Goal: Task Accomplishment & Management: Use online tool/utility

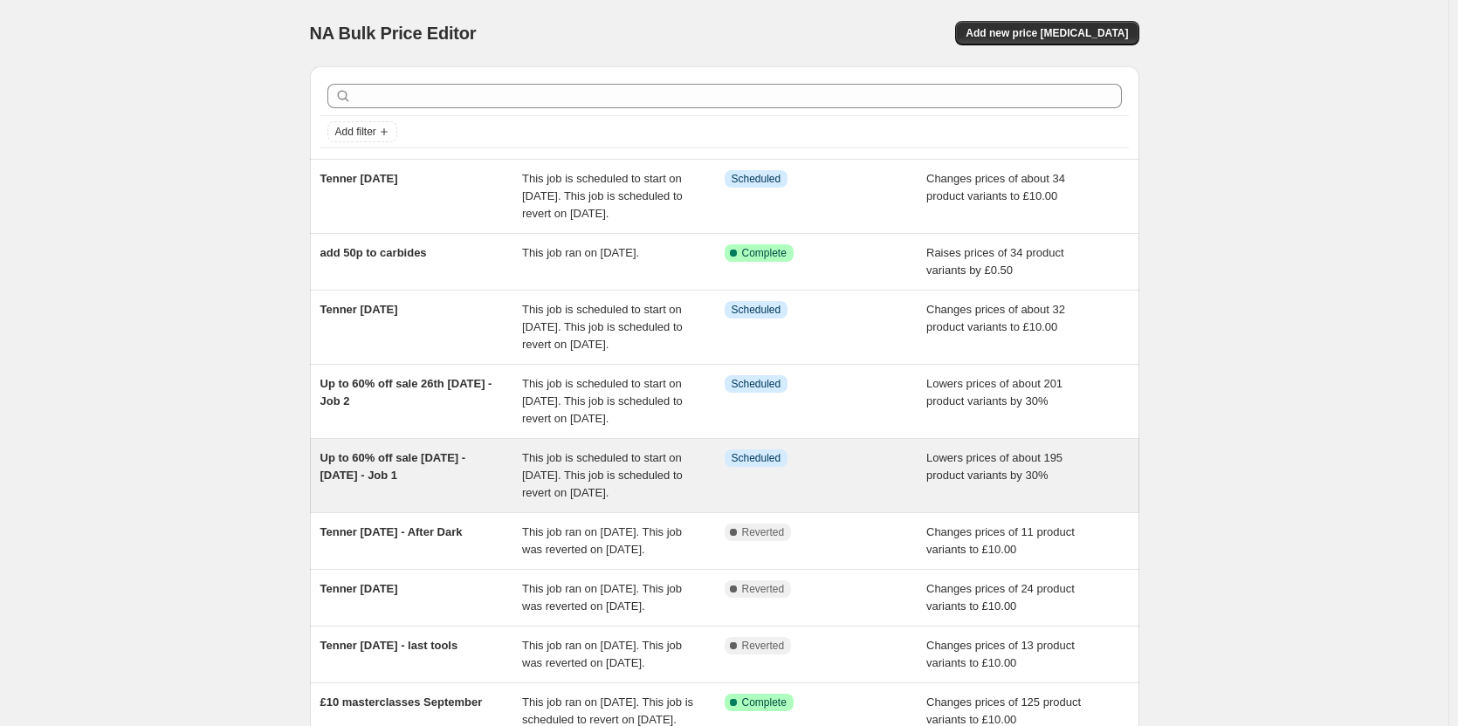
click at [478, 502] on div "Up to 60% off sale [DATE] - [DATE] - Job 1" at bounding box center [421, 476] width 203 height 52
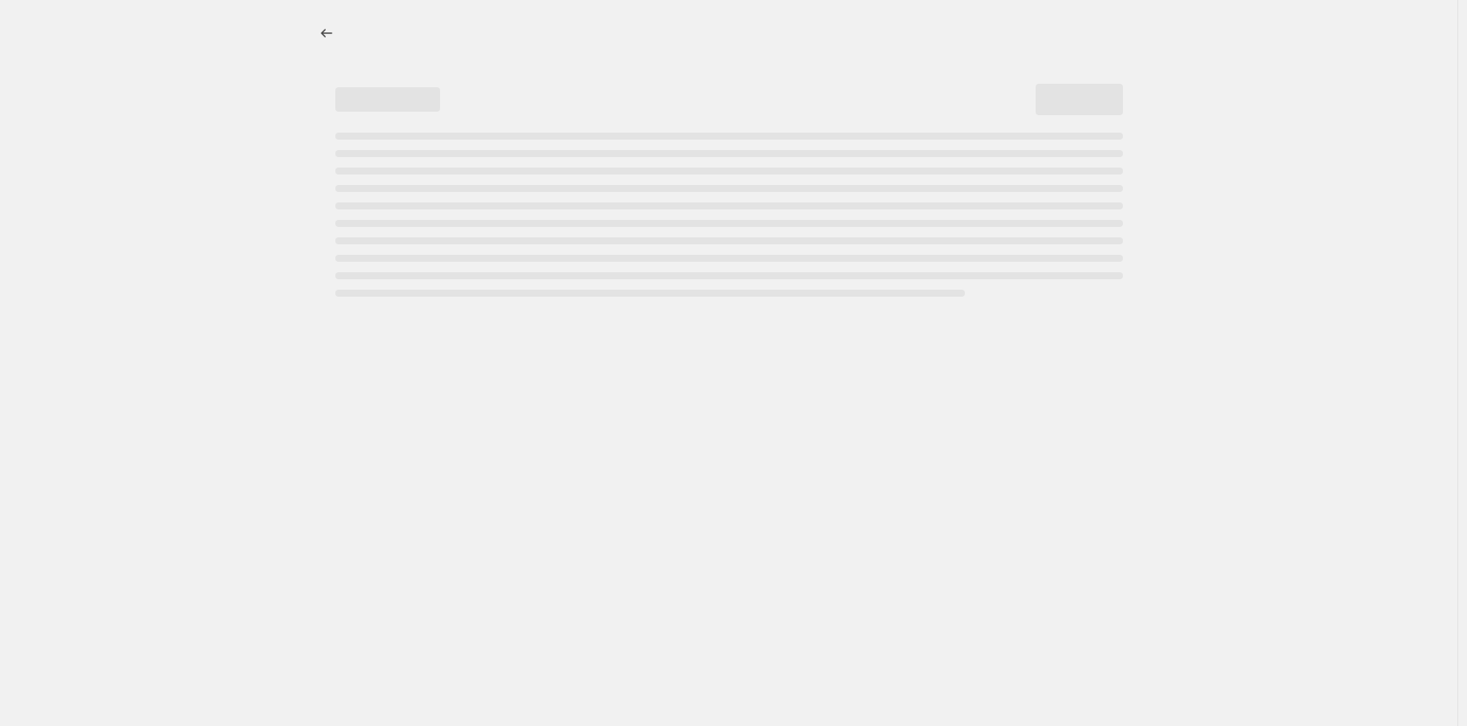
select select "percentage"
select select "no_change"
select select "not_equal"
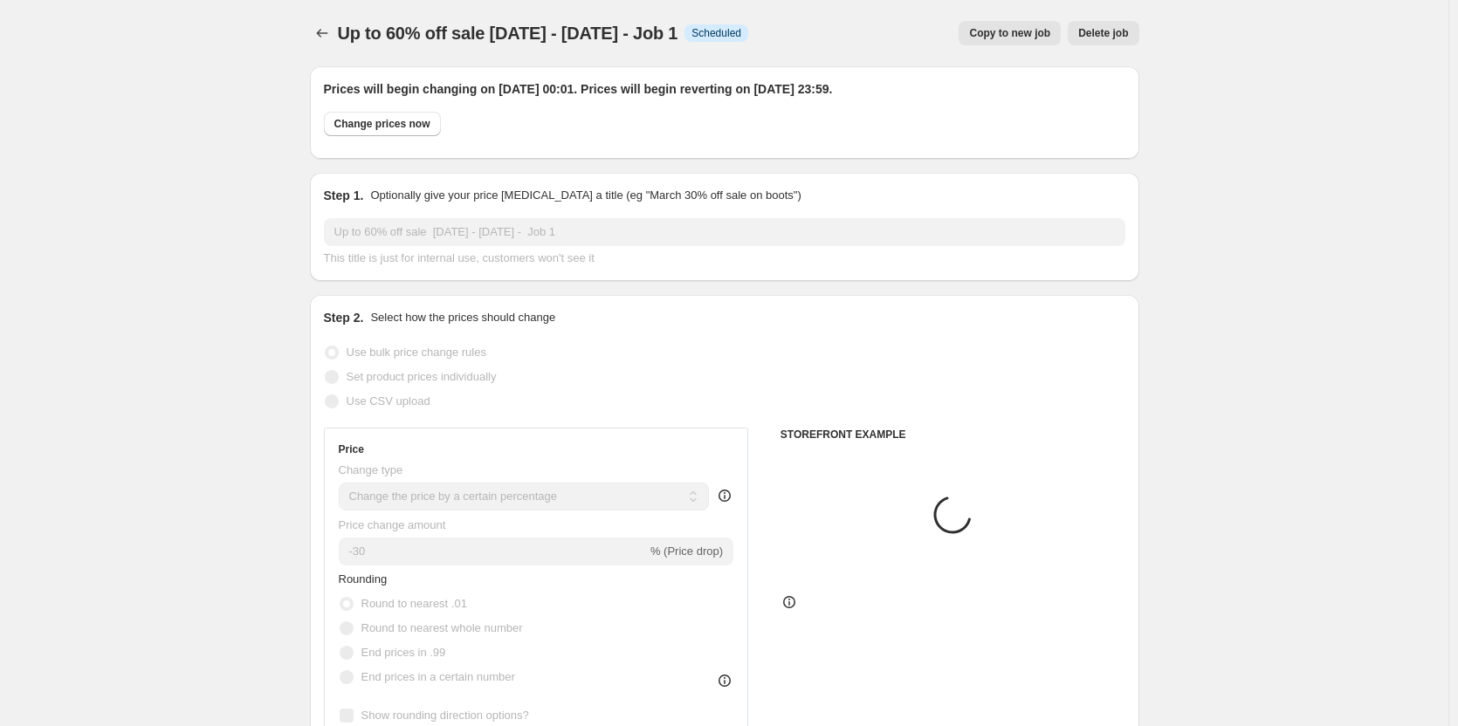
select select "collection"
select select "product"
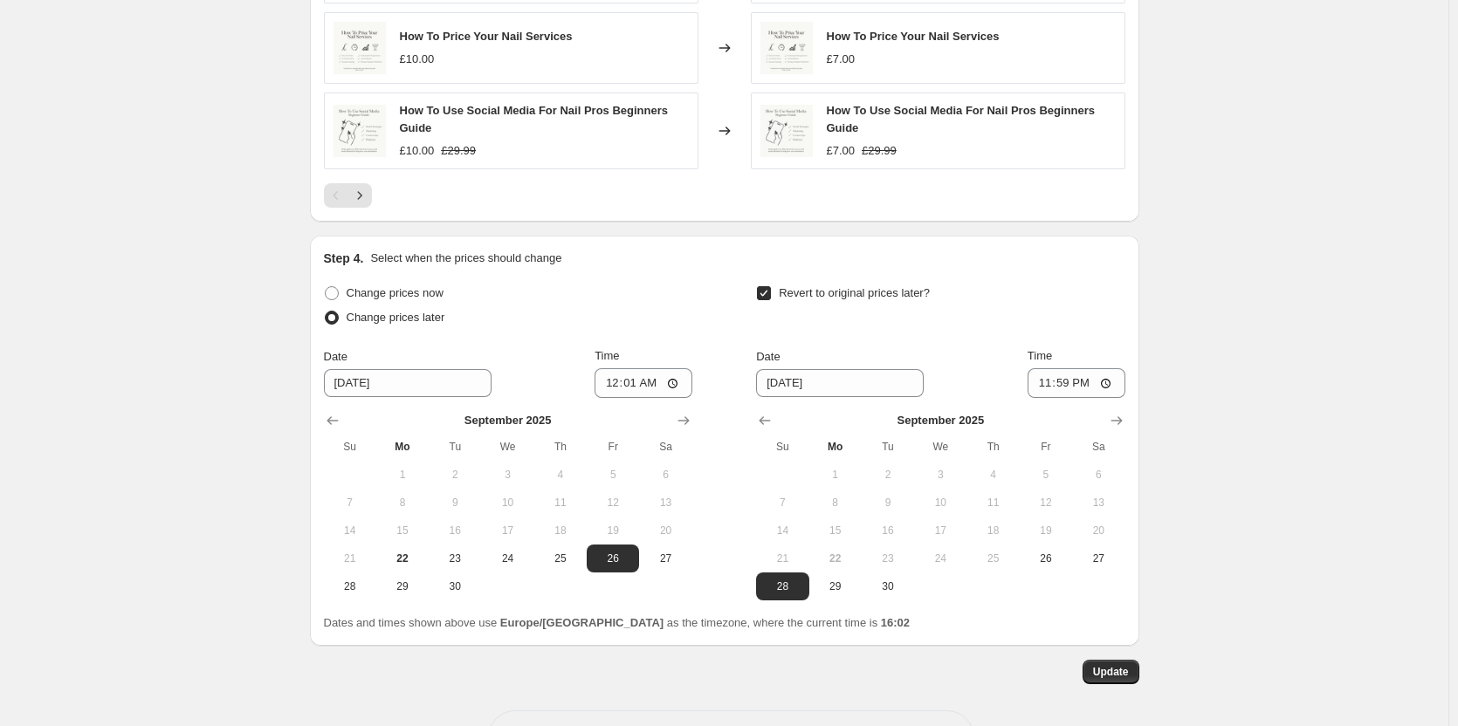
scroll to position [1840, 0]
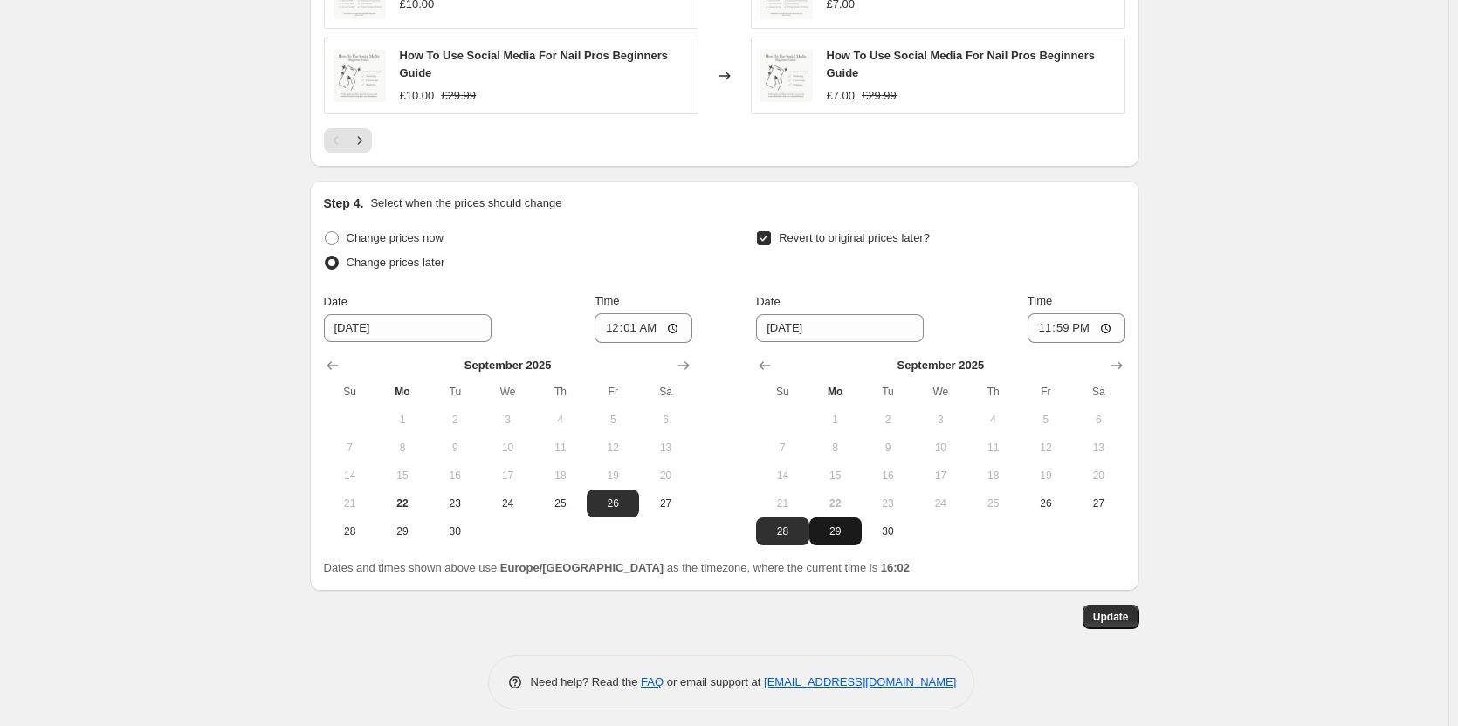
click at [841, 527] on span "29" at bounding box center [835, 532] width 38 height 14
type input "[DATE]"
click at [1125, 614] on span "Update" at bounding box center [1111, 617] width 36 height 14
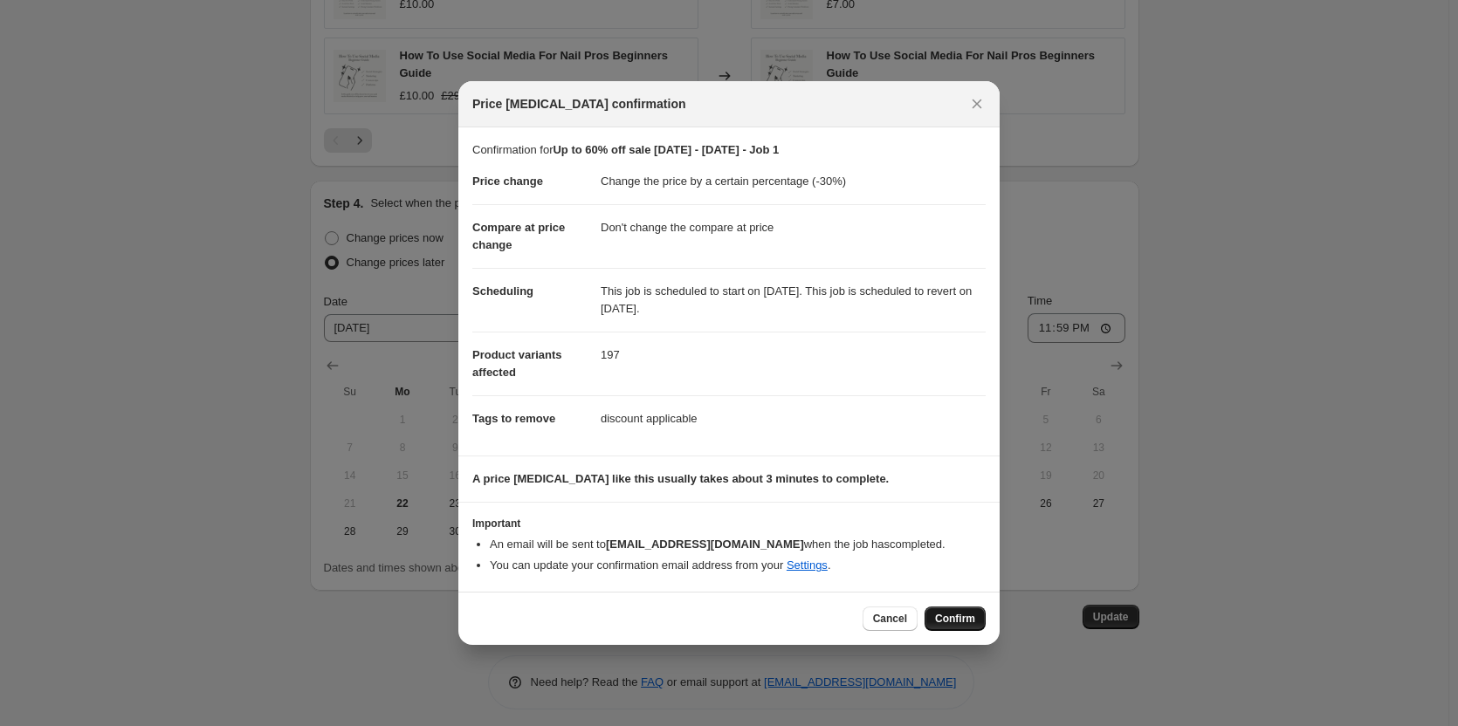
click at [972, 615] on span "Confirm" at bounding box center [955, 619] width 40 height 14
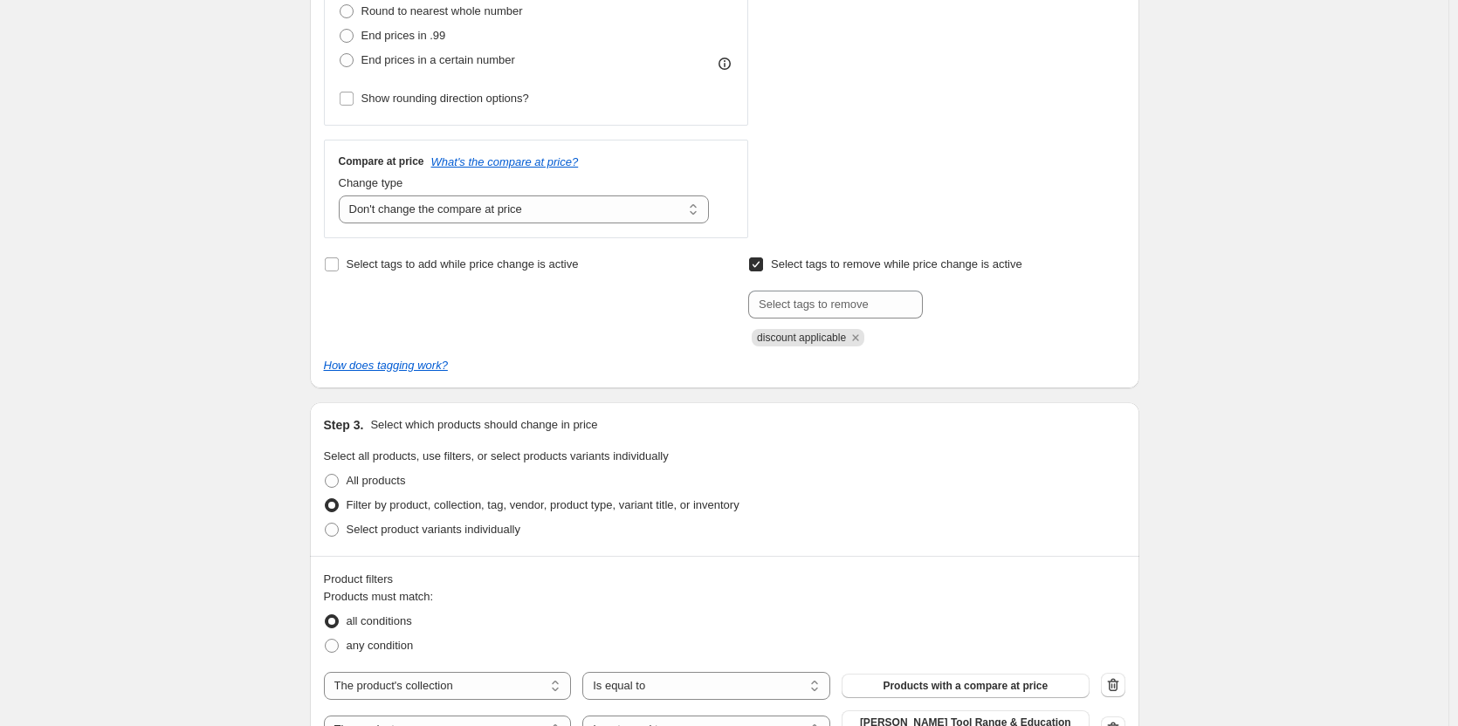
scroll to position [0, 0]
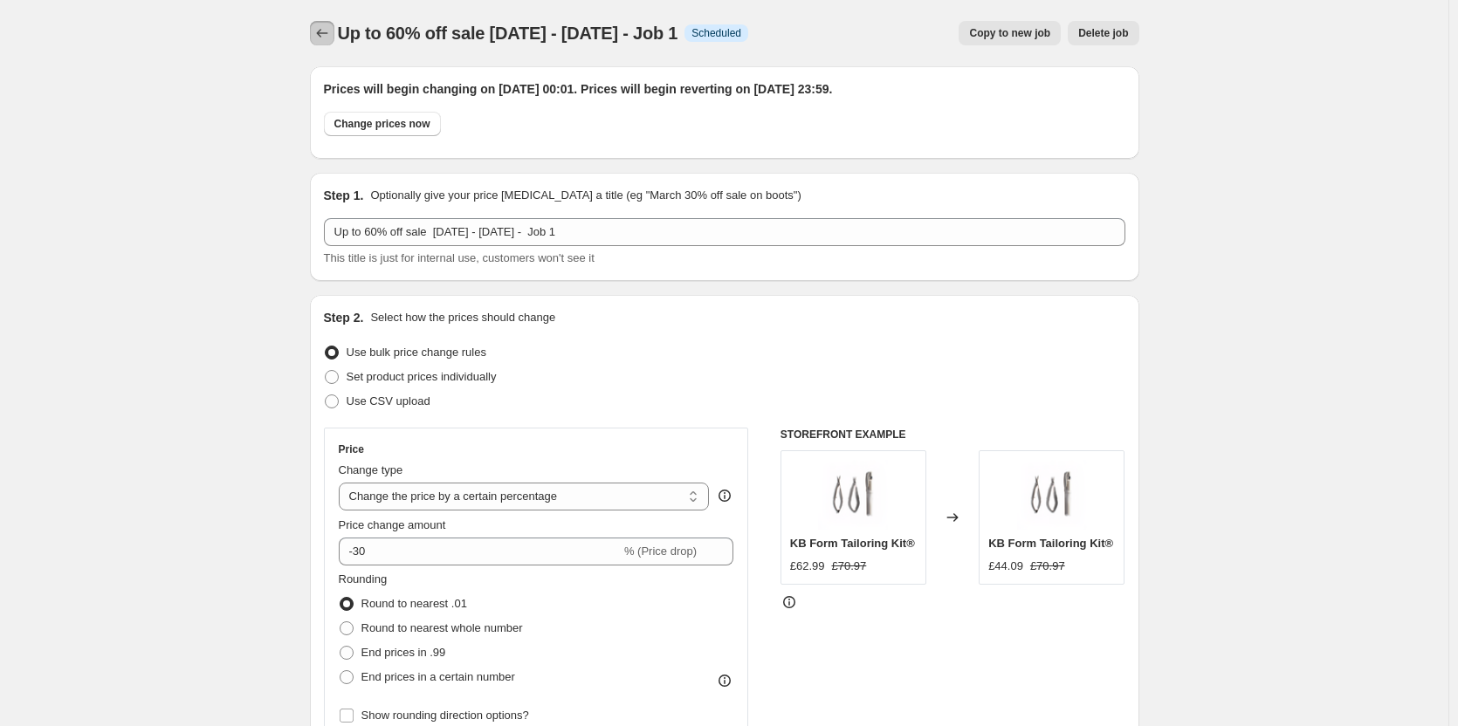
click at [327, 39] on icon "Price change jobs" at bounding box center [321, 32] width 17 height 17
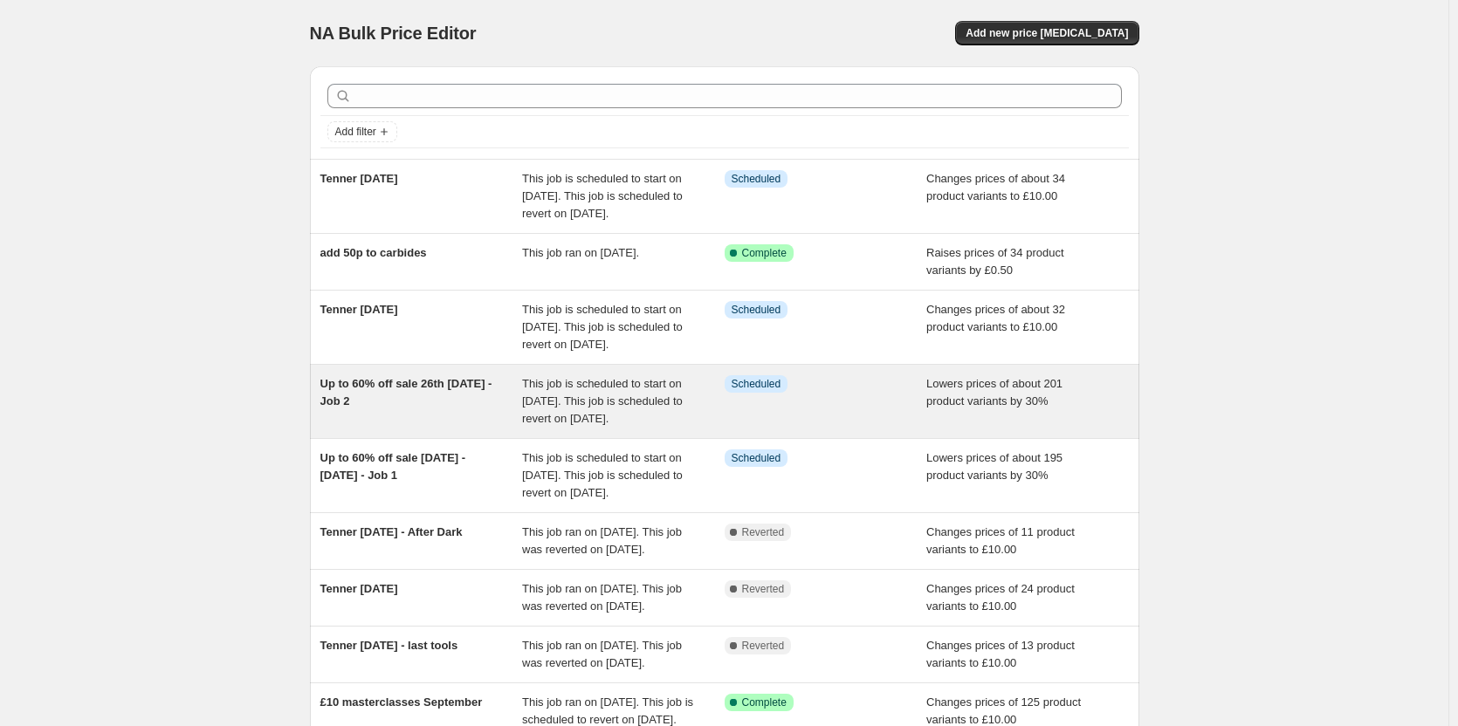
click at [477, 428] on div "Up to 60% off sale 26th [DATE] - Job 2" at bounding box center [421, 401] width 203 height 52
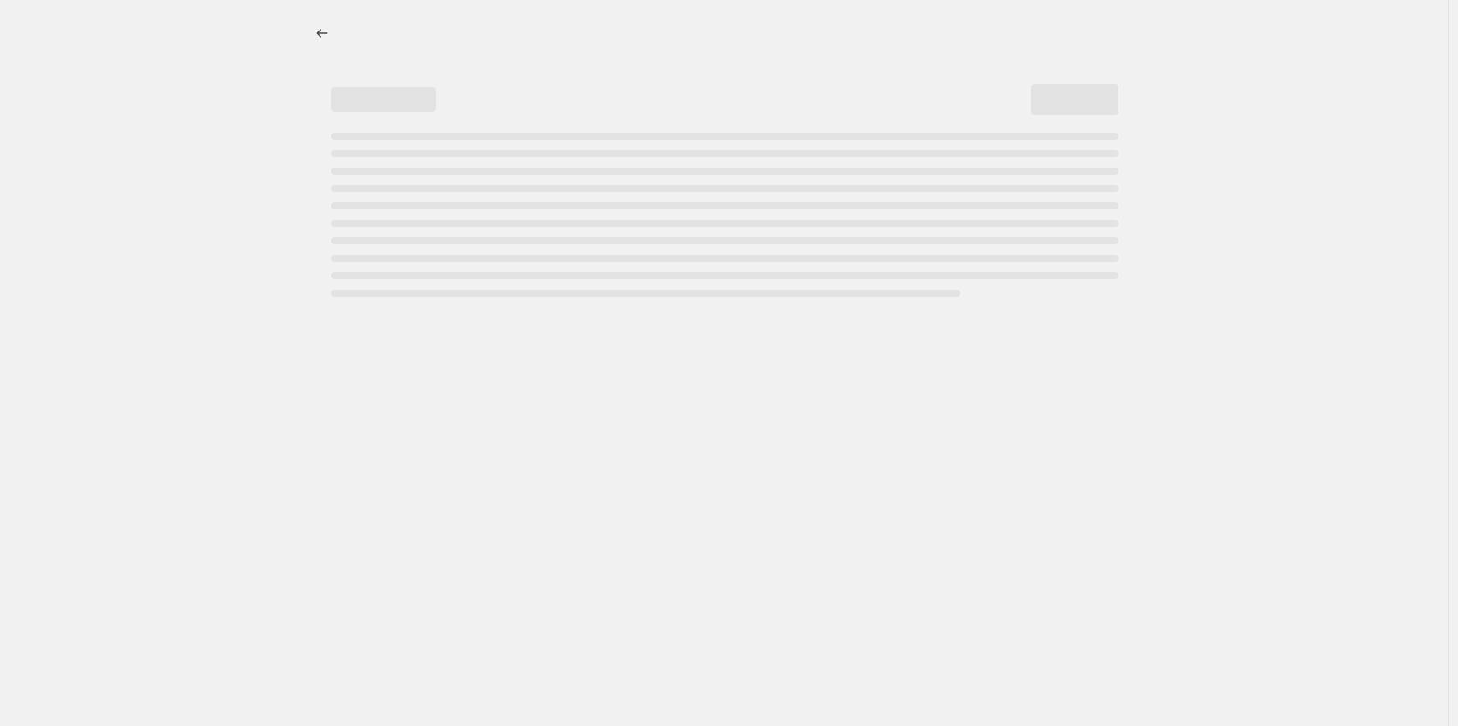
select select "percentage"
select select "collection"
select select "not_equal"
select select "product_status"
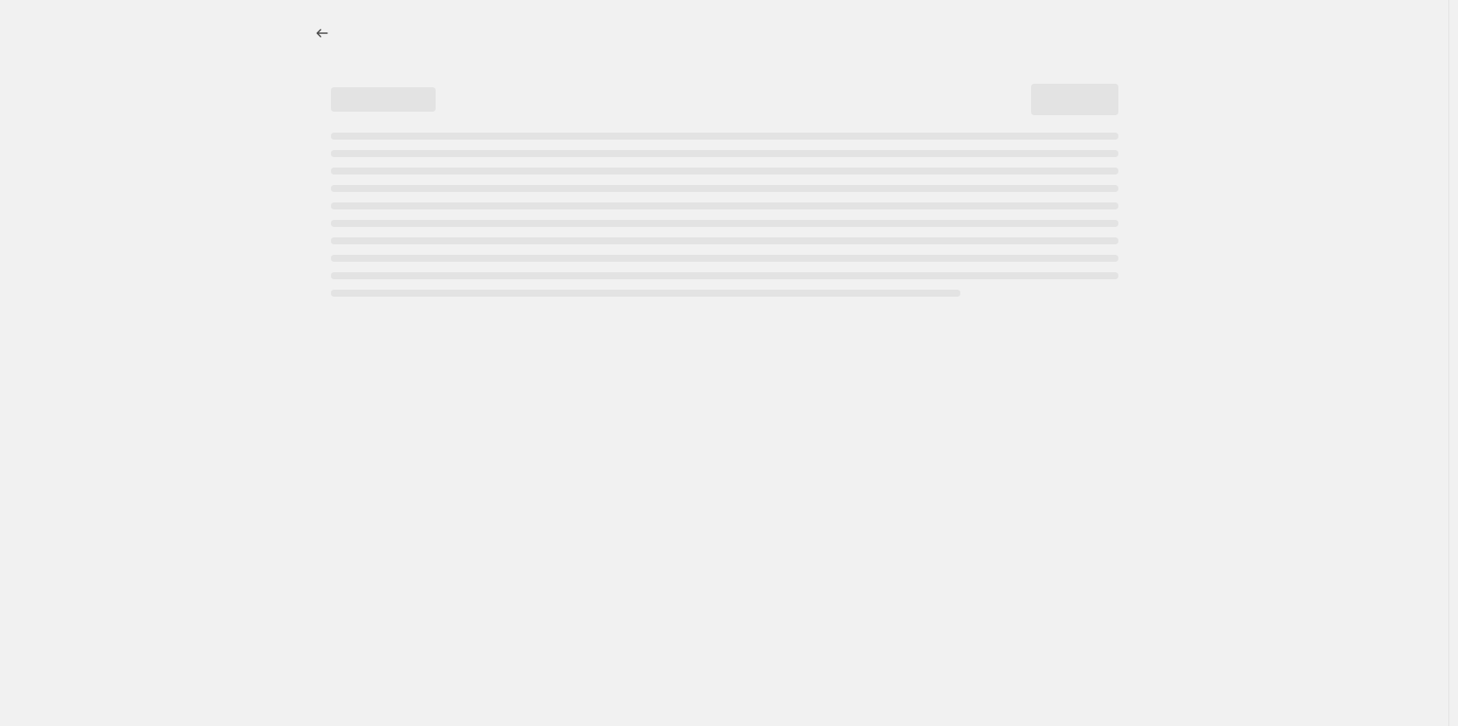
select select "collection"
select select "not_equal"
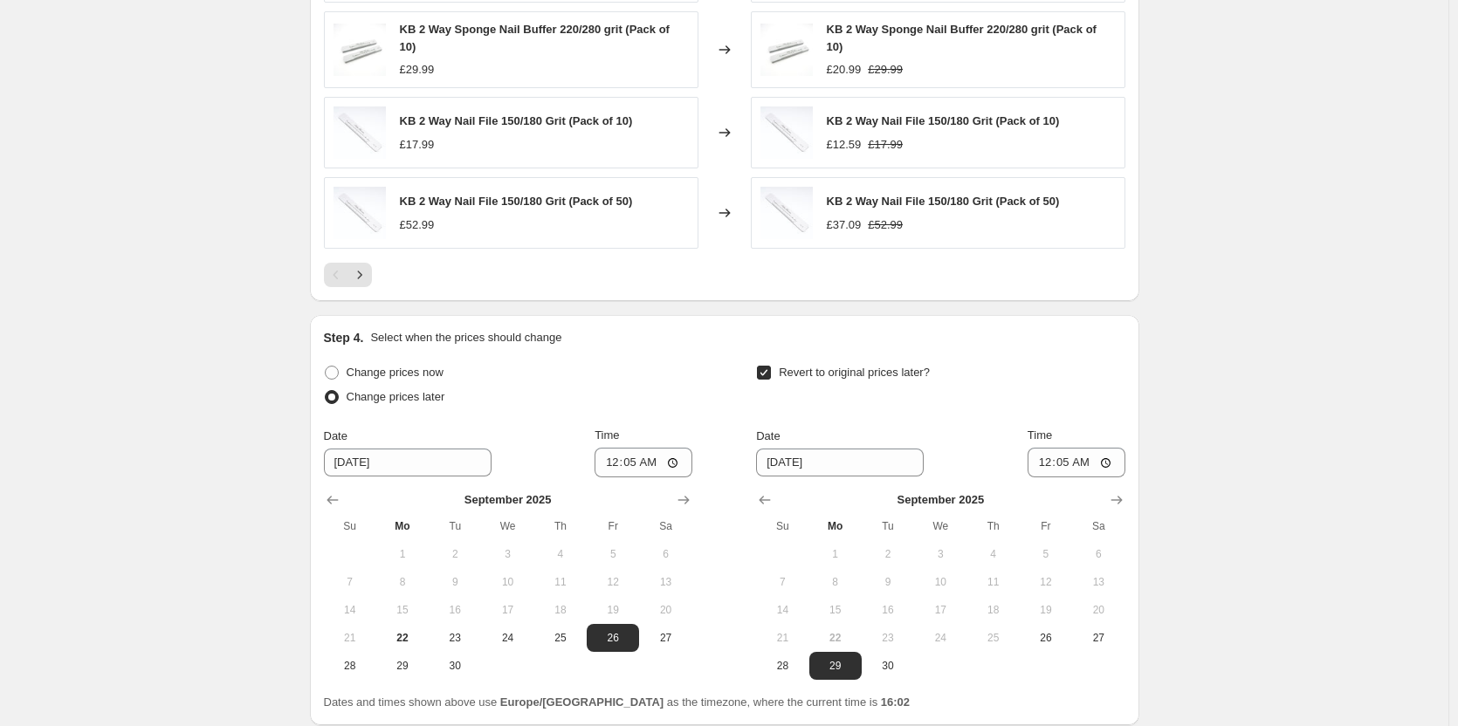
scroll to position [1840, 0]
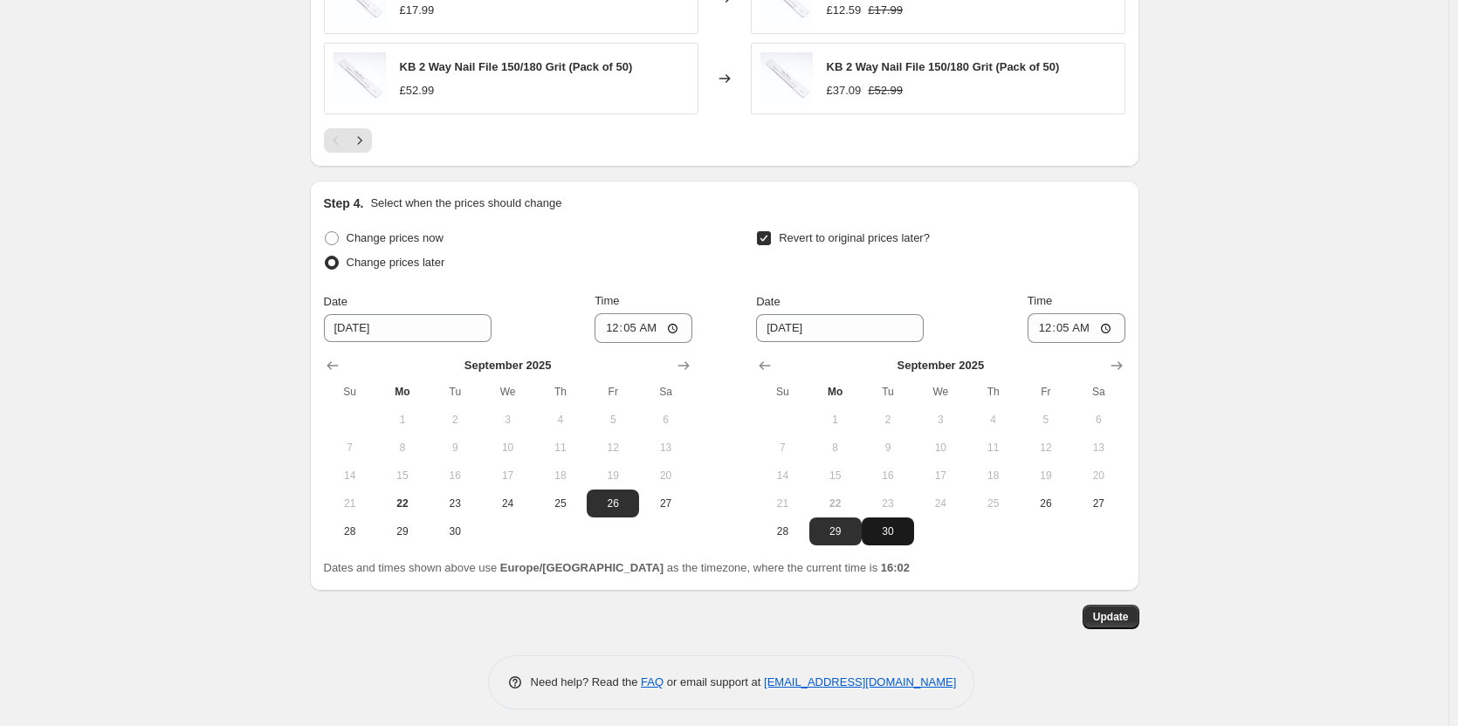
click at [886, 525] on span "30" at bounding box center [888, 532] width 38 height 14
type input "[DATE]"
click at [1122, 615] on span "Update" at bounding box center [1111, 617] width 36 height 14
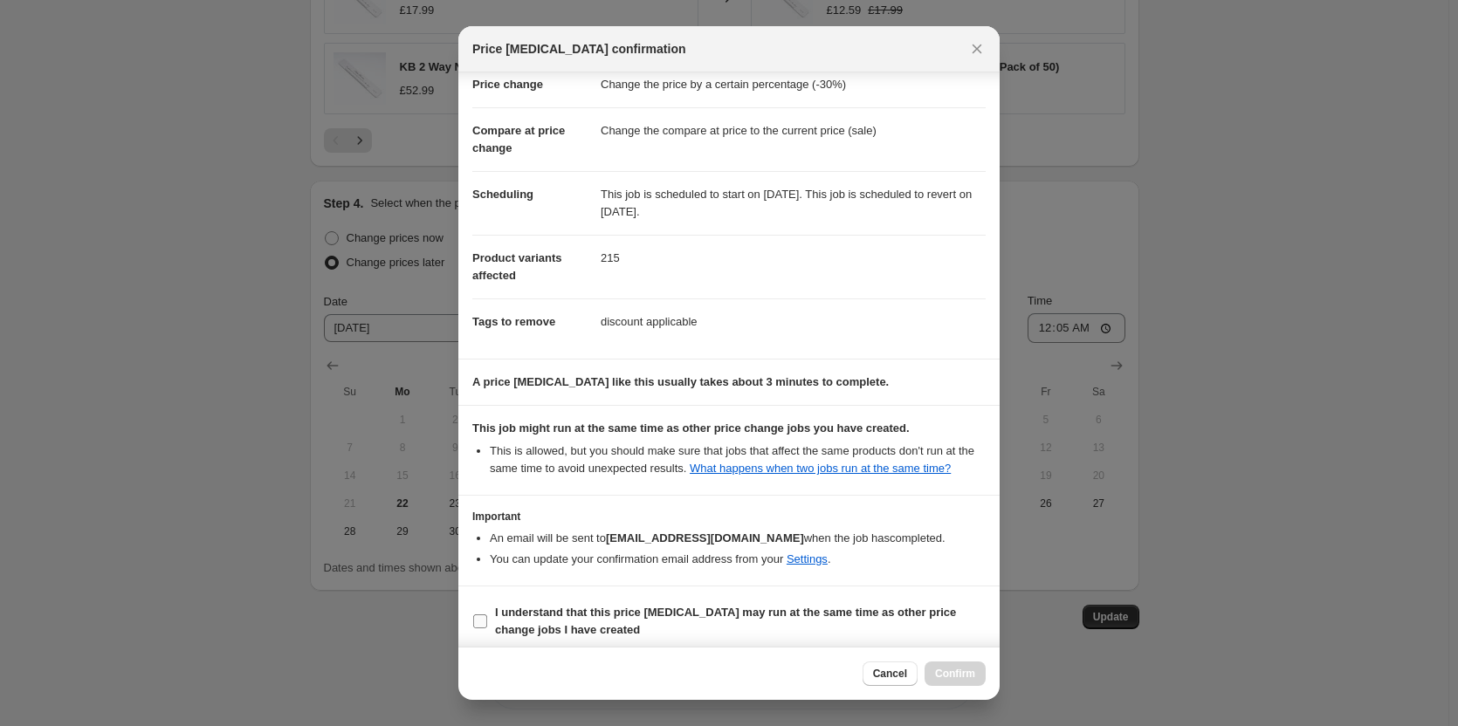
scroll to position [52, 0]
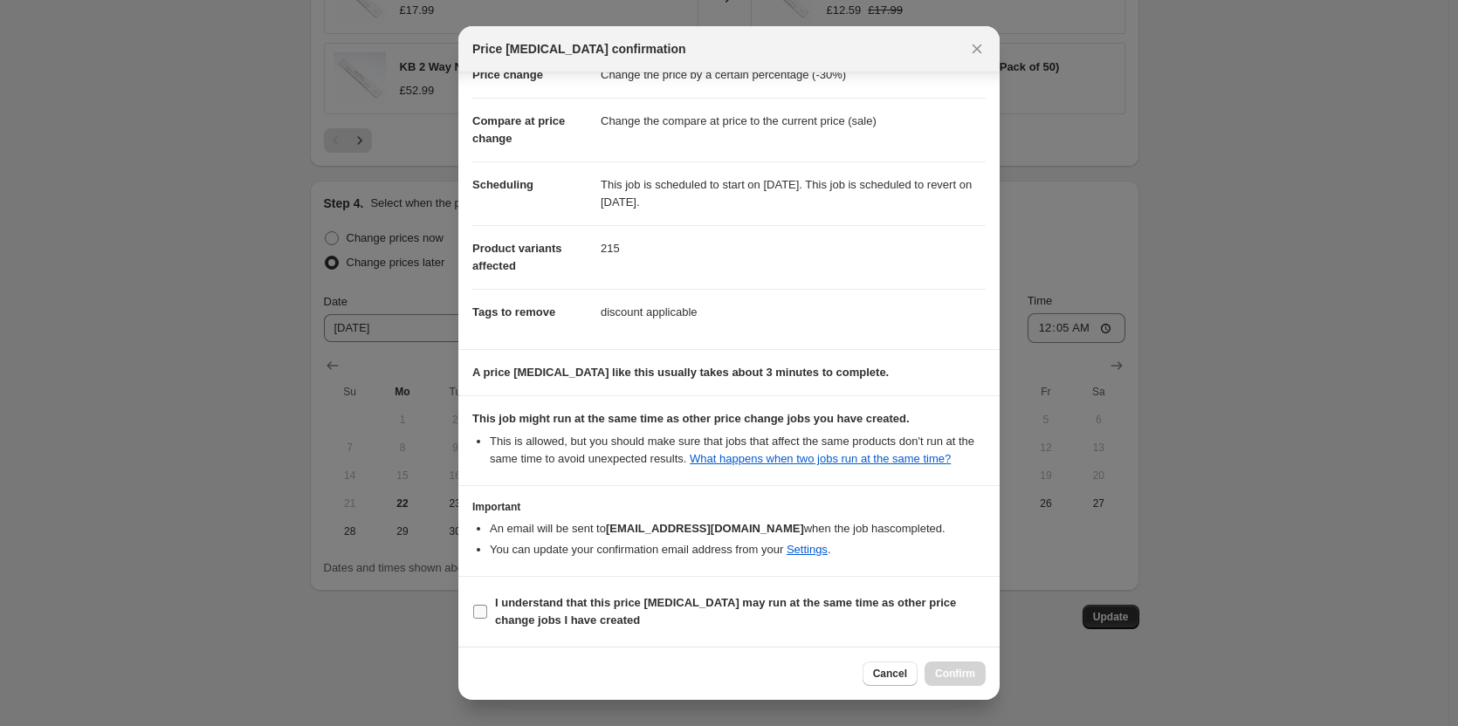
drag, startPoint x: 583, startPoint y: 609, endPoint x: 605, endPoint y: 618, distance: 23.5
click at [583, 609] on b "I understand that this price [MEDICAL_DATA] may run at the same time as other p…" at bounding box center [725, 611] width 461 height 31
click at [487, 609] on input "I understand that this price [MEDICAL_DATA] may run at the same time as other p…" at bounding box center [480, 612] width 14 height 14
checkbox input "true"
click at [969, 667] on button "Confirm" at bounding box center [955, 674] width 61 height 24
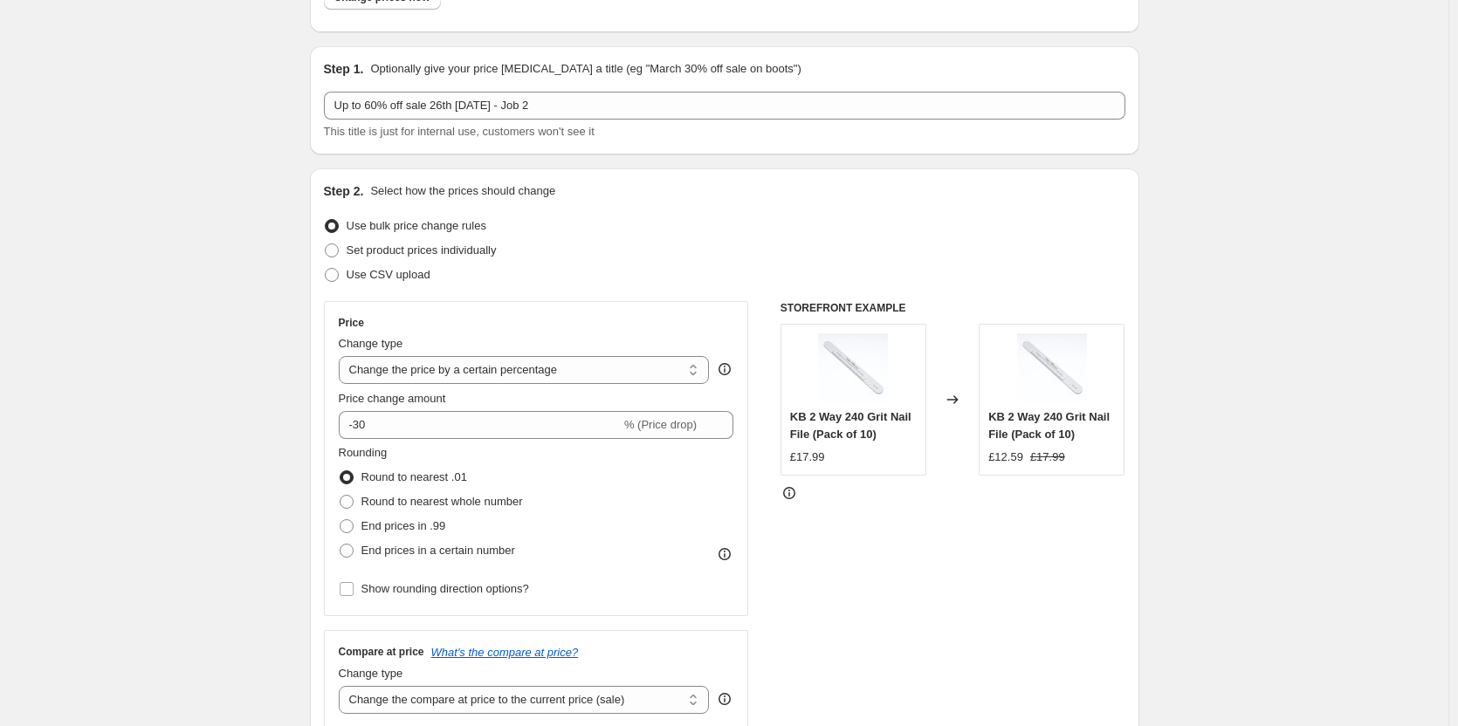
scroll to position [0, 0]
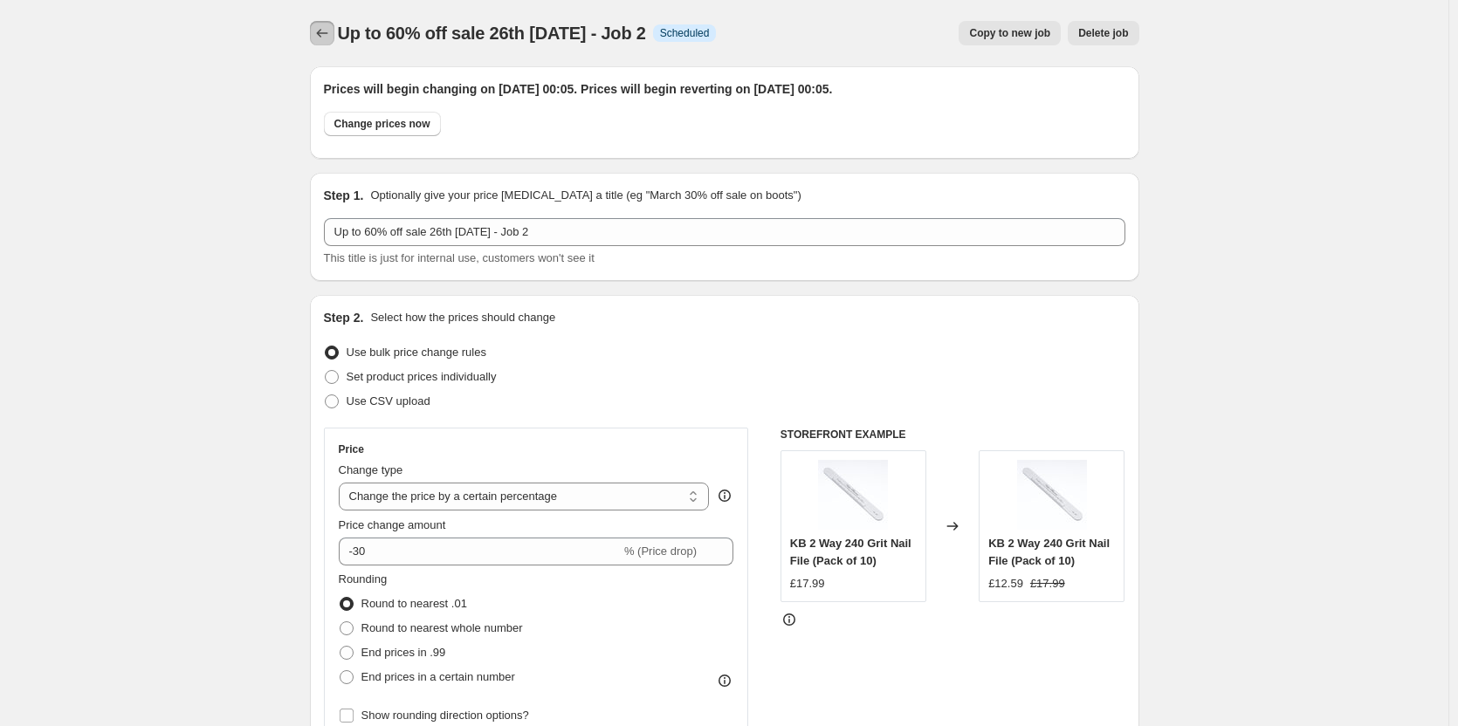
click at [329, 30] on icon "Price change jobs" at bounding box center [321, 32] width 17 height 17
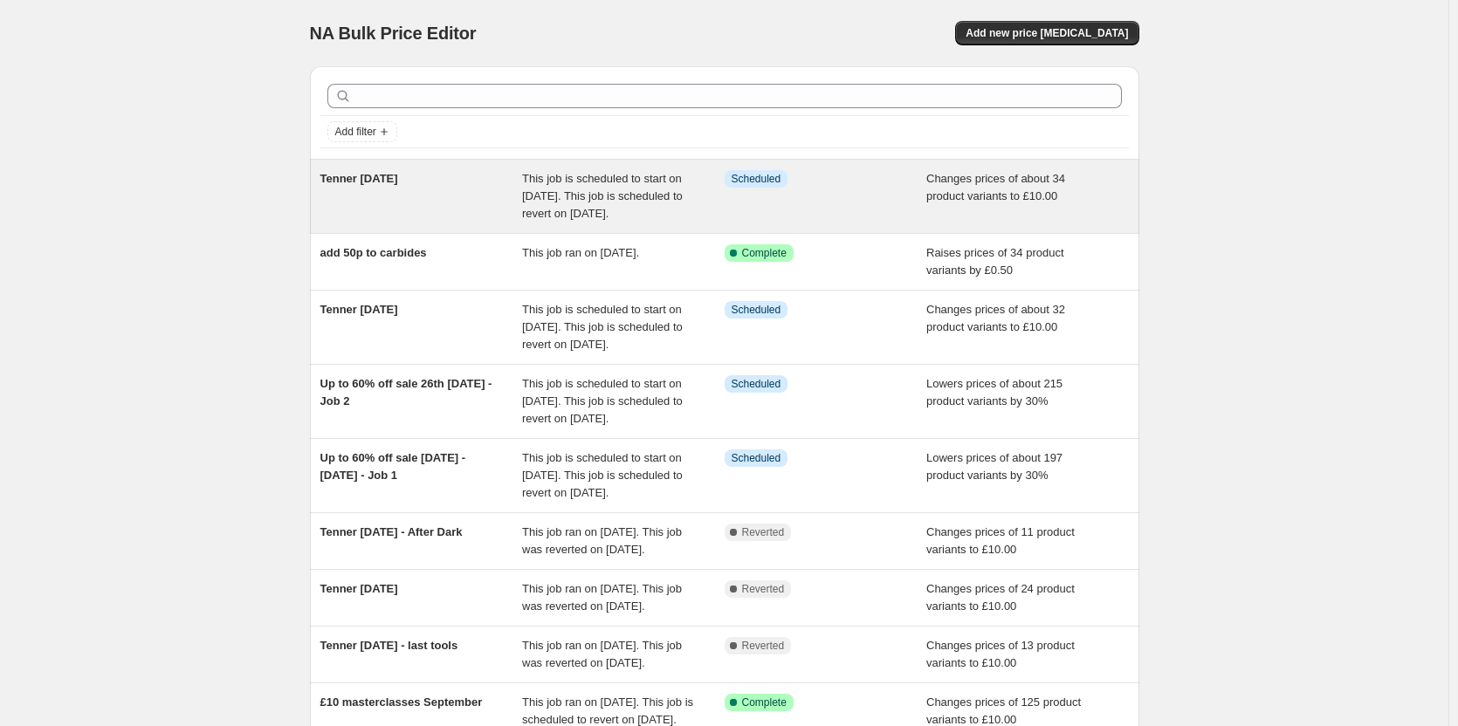
click at [481, 206] on div "Tenner [DATE]" at bounding box center [421, 196] width 203 height 52
select select "no_change"
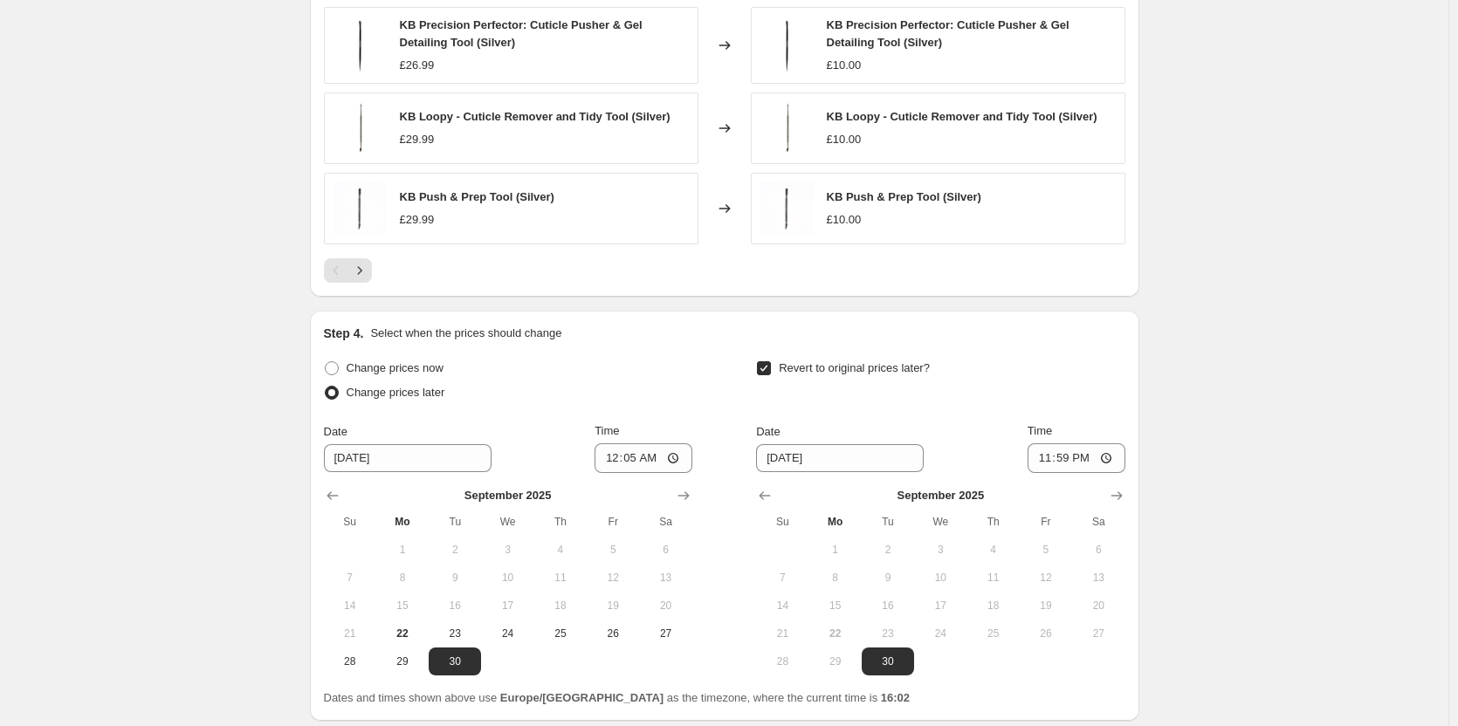
scroll to position [1419, 0]
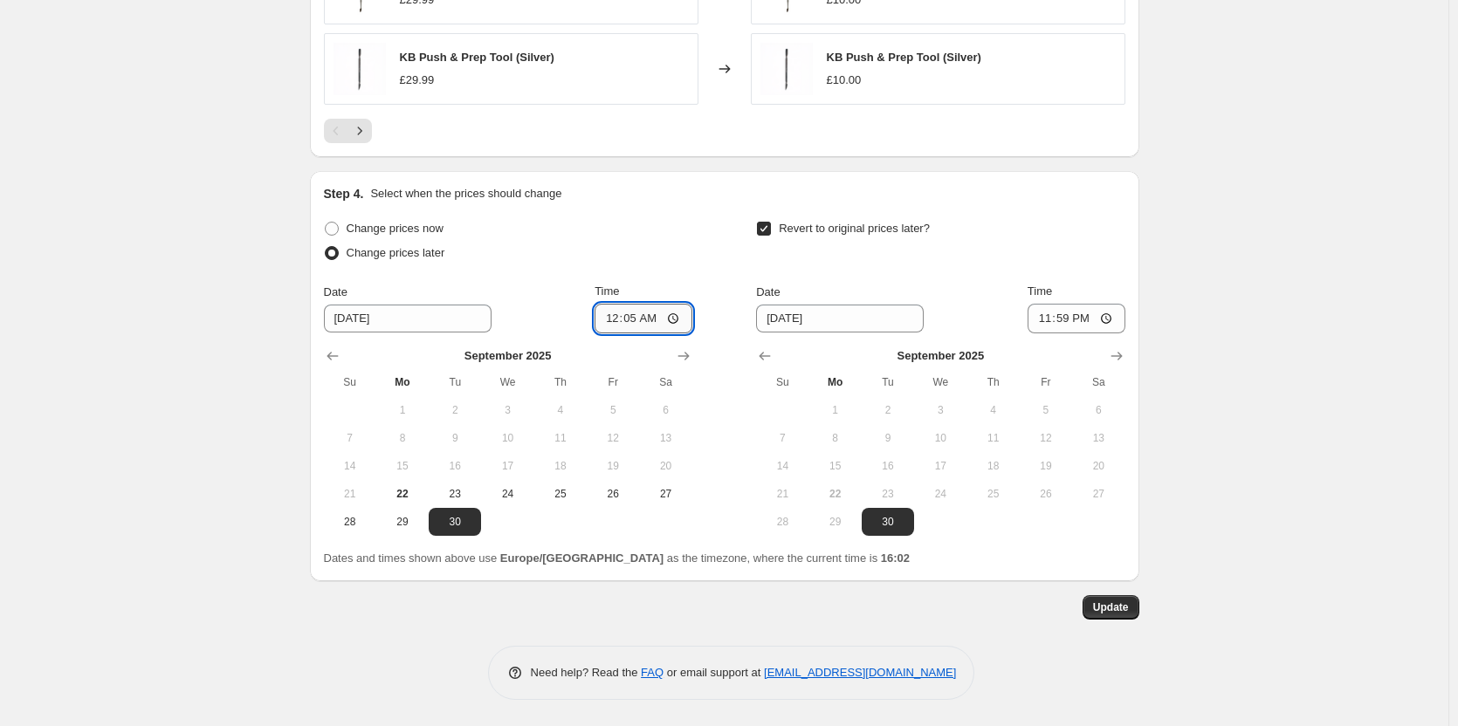
click at [656, 320] on input "00:05" at bounding box center [644, 319] width 98 height 30
type input "00:10"
click at [1114, 603] on span "Update" at bounding box center [1111, 608] width 36 height 14
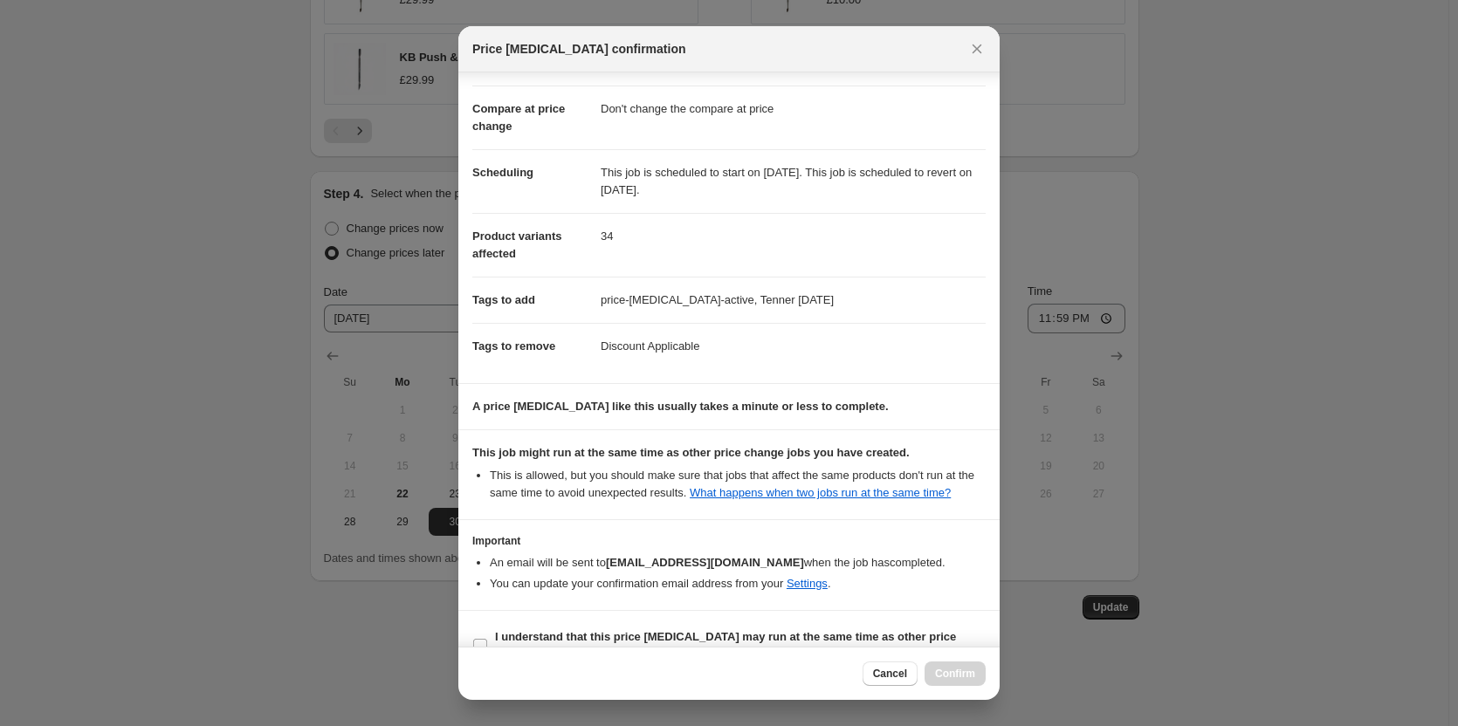
scroll to position [98, 0]
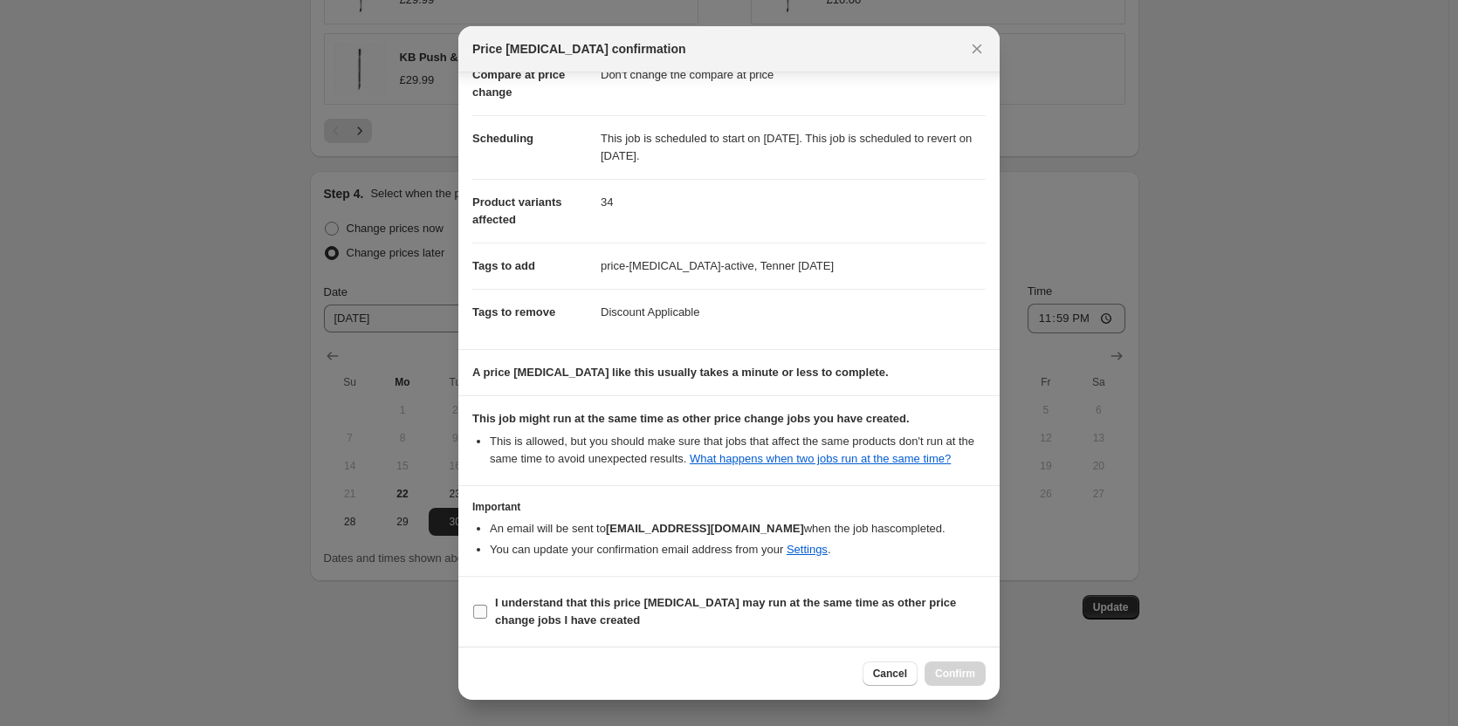
drag, startPoint x: 550, startPoint y: 594, endPoint x: 645, endPoint y: 632, distance: 102.6
click at [550, 595] on span "I understand that this price [MEDICAL_DATA] may run at the same time as other p…" at bounding box center [740, 612] width 491 height 35
click at [487, 605] on input "I understand that this price [MEDICAL_DATA] may run at the same time as other p…" at bounding box center [480, 612] width 14 height 14
checkbox input "true"
click at [953, 679] on span "Confirm" at bounding box center [955, 674] width 40 height 14
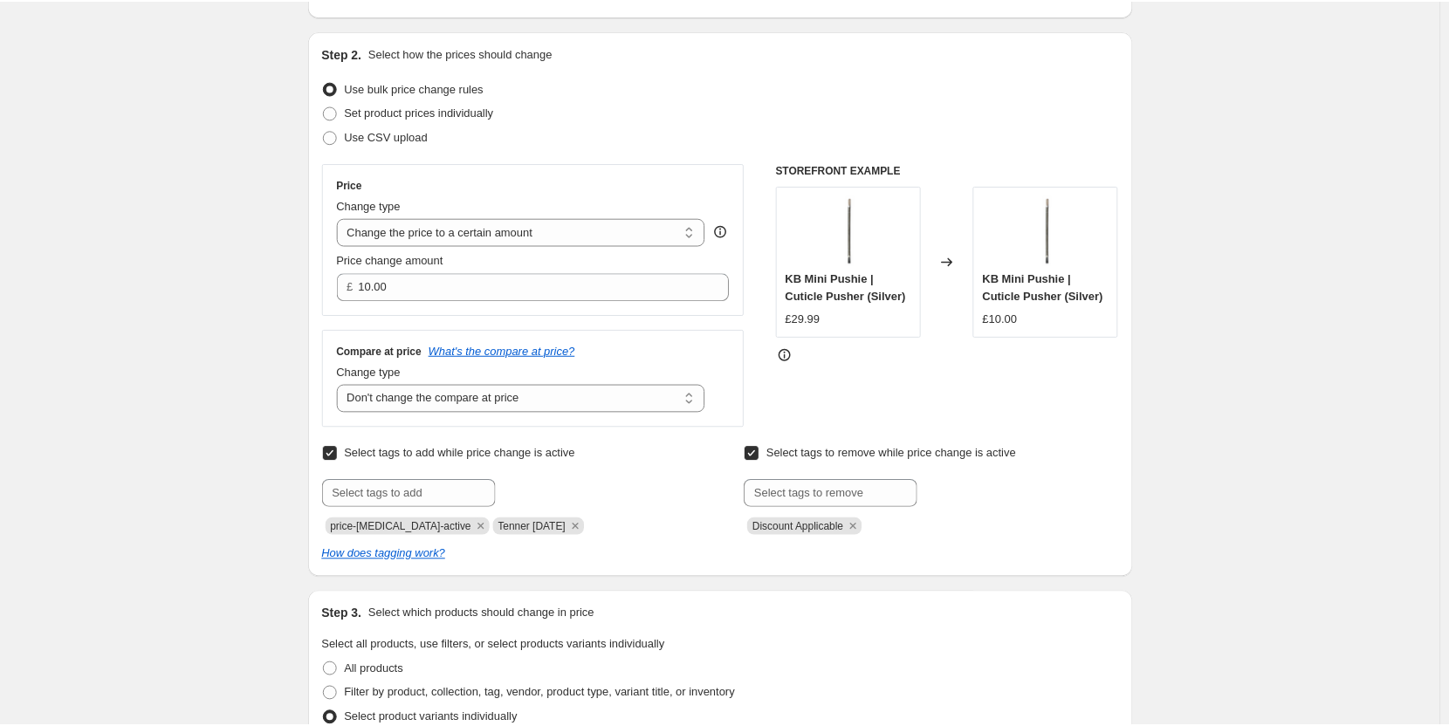
scroll to position [0, 0]
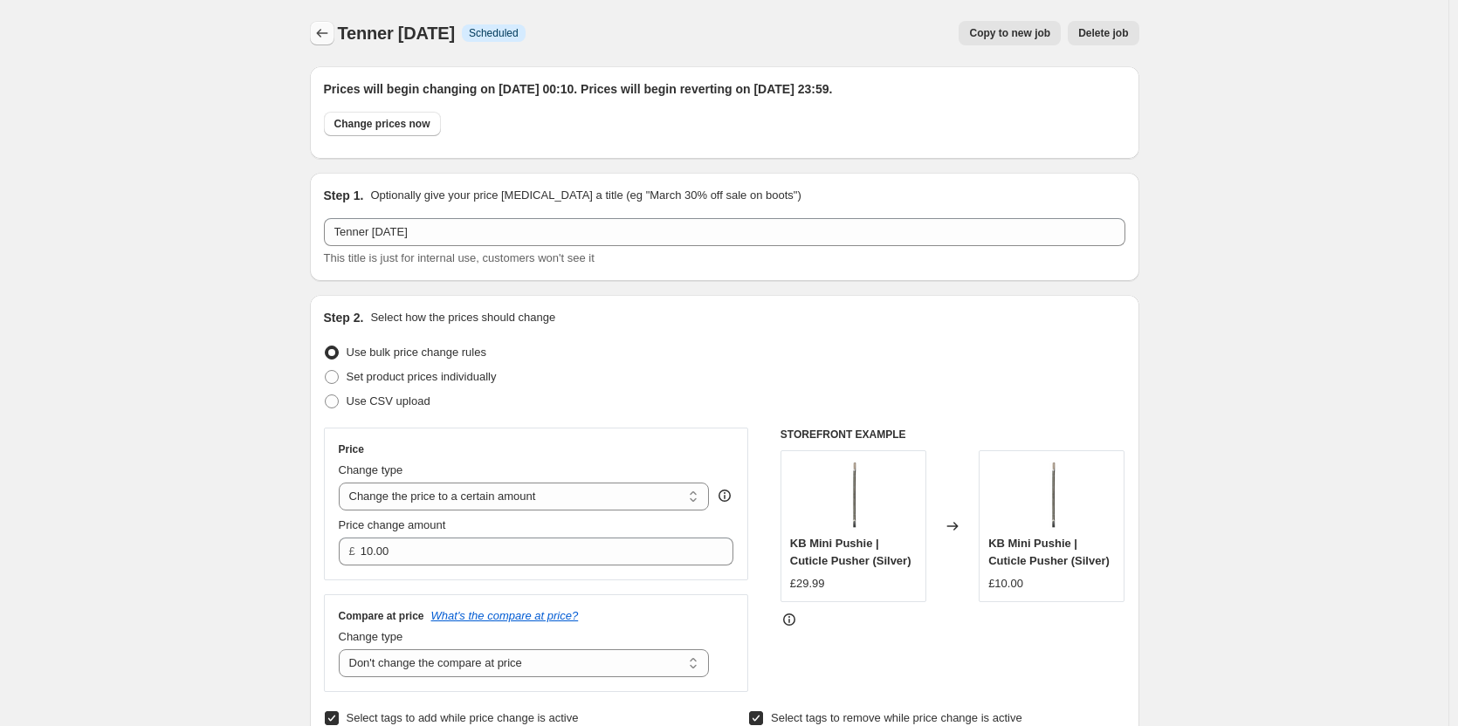
click at [331, 34] on icon "Price change jobs" at bounding box center [321, 32] width 17 height 17
